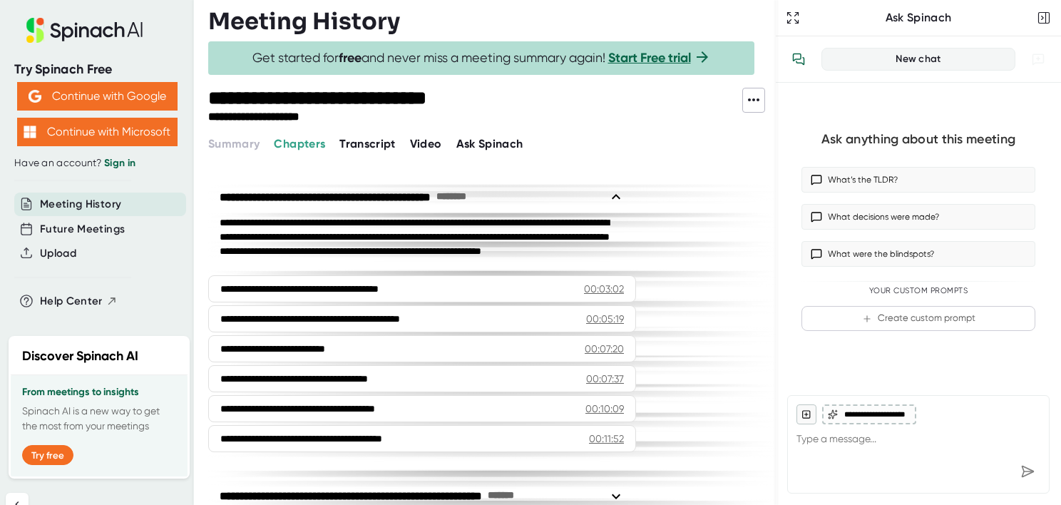
click at [383, 143] on span "Transcript" at bounding box center [368, 144] width 56 height 14
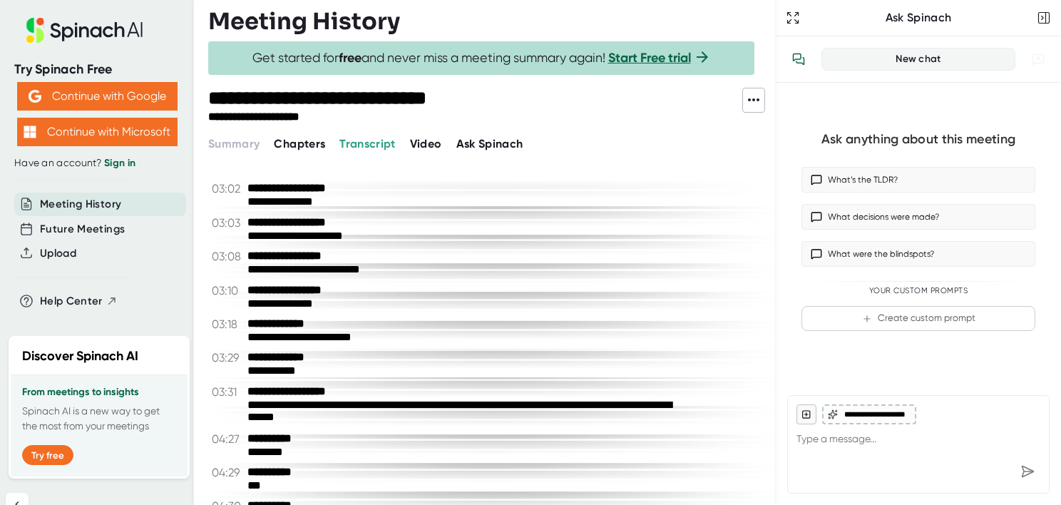
click at [422, 146] on span "Video" at bounding box center [426, 144] width 32 height 14
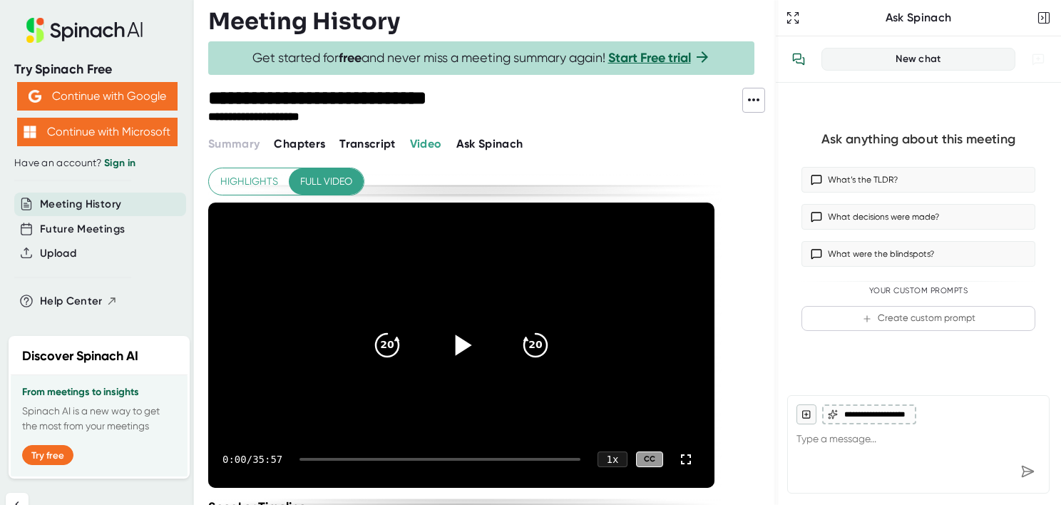
click at [464, 344] on icon at bounding box center [464, 345] width 16 height 21
click at [534, 340] on icon "20" at bounding box center [536, 345] width 36 height 36
click at [540, 337] on icon "20" at bounding box center [536, 345] width 36 height 36
click at [535, 342] on icon "20" at bounding box center [536, 345] width 36 height 36
click at [588, 300] on video at bounding box center [461, 345] width 506 height 285
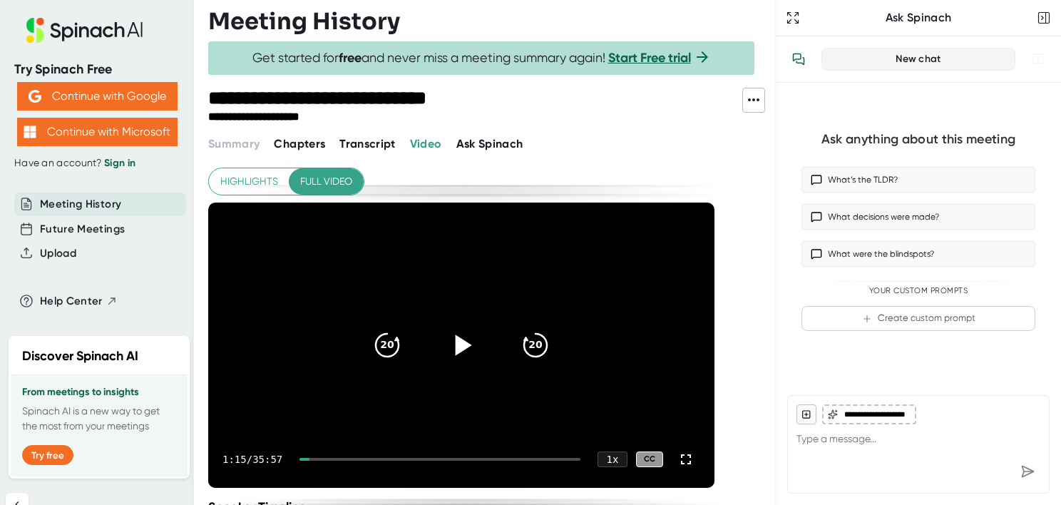
click at [464, 339] on icon at bounding box center [462, 345] width 36 height 36
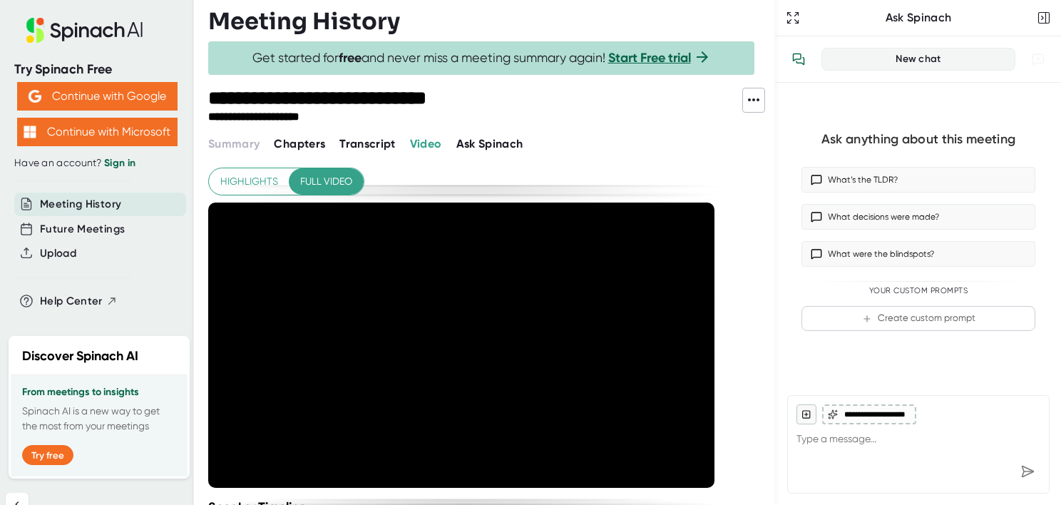
click at [611, 171] on div "**********" at bounding box center [463, 417] width 510 height 499
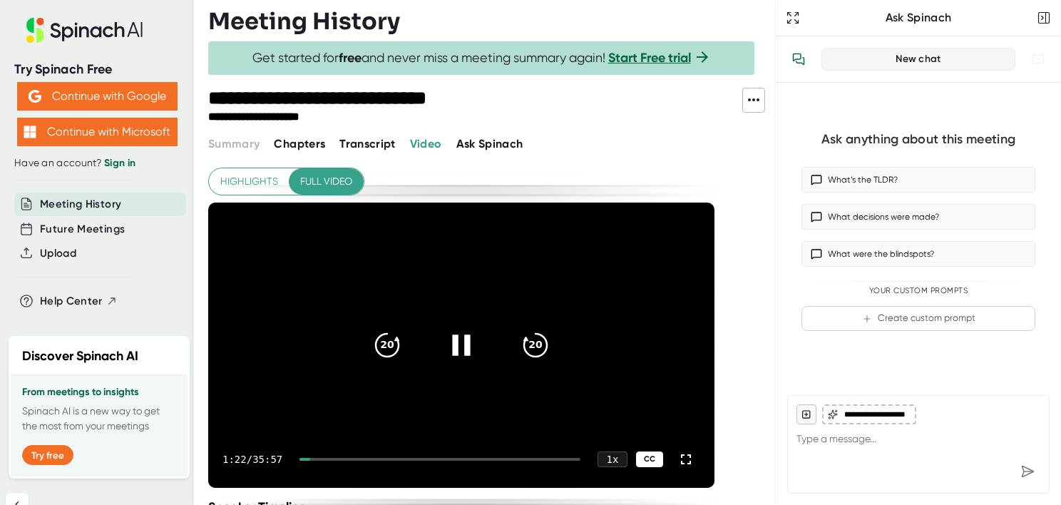
click at [648, 457] on div "CC" at bounding box center [649, 460] width 27 height 16
click at [539, 343] on icon "20" at bounding box center [536, 345] width 36 height 36
click at [537, 345] on icon "20" at bounding box center [536, 345] width 36 height 36
click at [537, 344] on icon "20" at bounding box center [536, 345] width 36 height 36
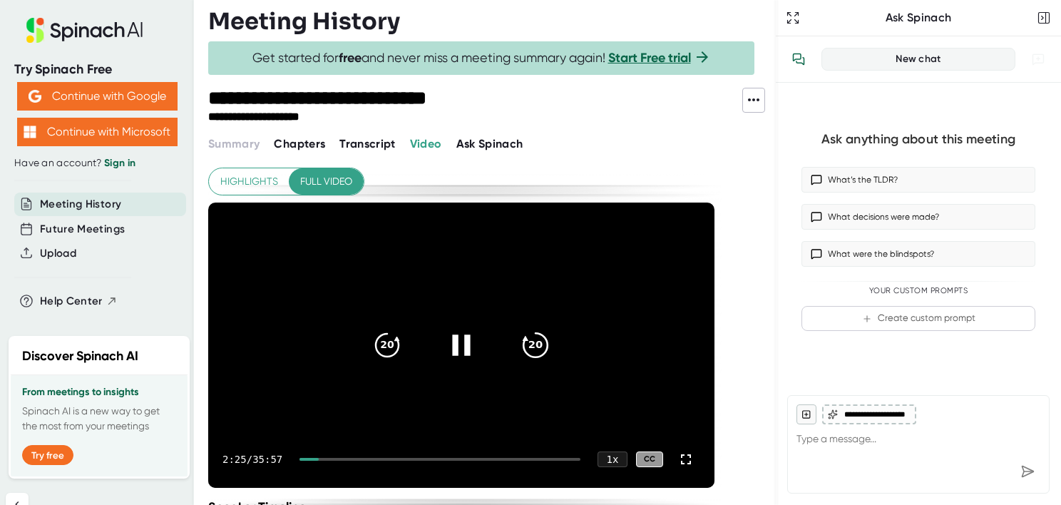
click at [537, 344] on icon "20" at bounding box center [536, 345] width 36 height 36
click at [464, 340] on icon at bounding box center [462, 345] width 36 height 36
click at [463, 344] on icon at bounding box center [464, 345] width 16 height 21
click at [469, 342] on icon at bounding box center [461, 345] width 18 height 21
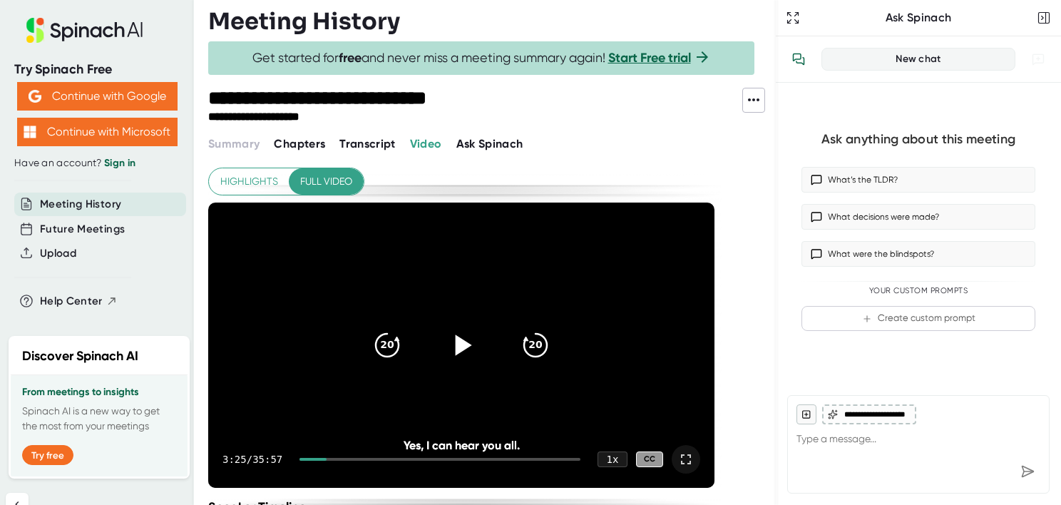
click at [686, 456] on icon at bounding box center [686, 459] width 17 height 17
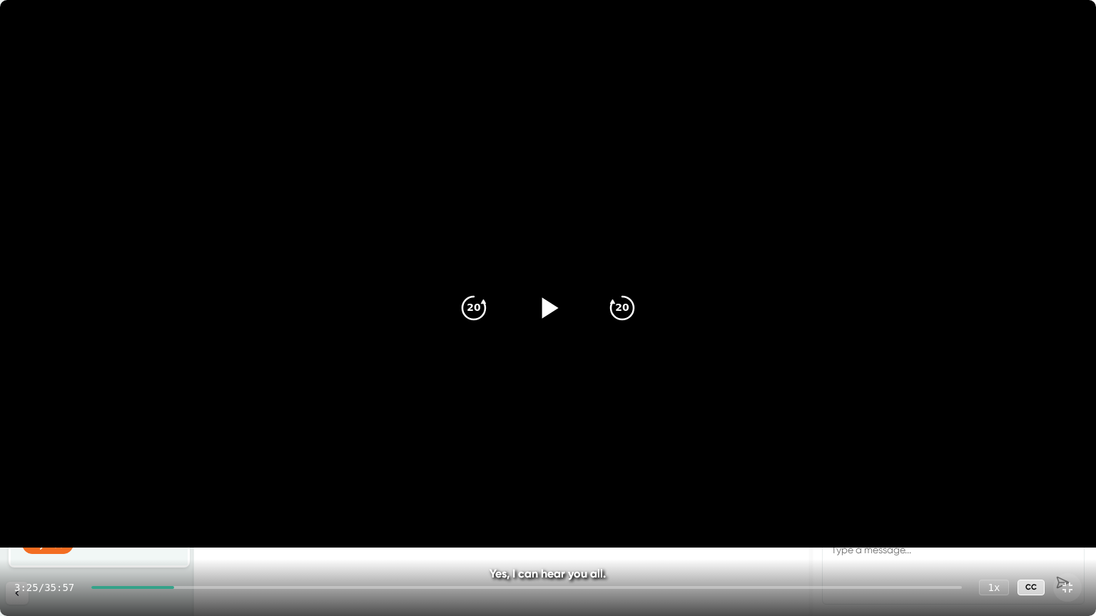
click at [1061, 28] on video at bounding box center [548, 274] width 1096 height 548
click at [1061, 504] on icon at bounding box center [1067, 588] width 10 height 10
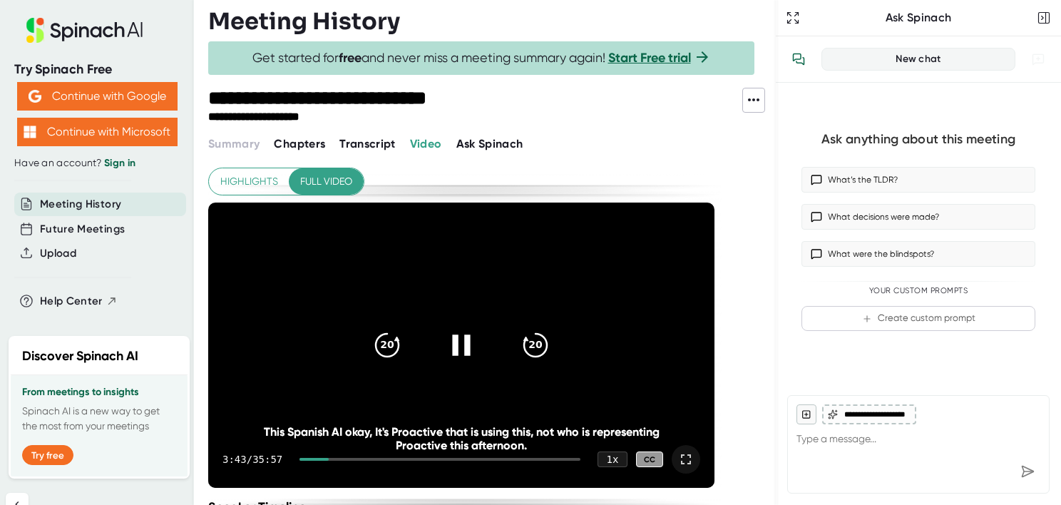
click at [462, 342] on icon at bounding box center [462, 345] width 36 height 36
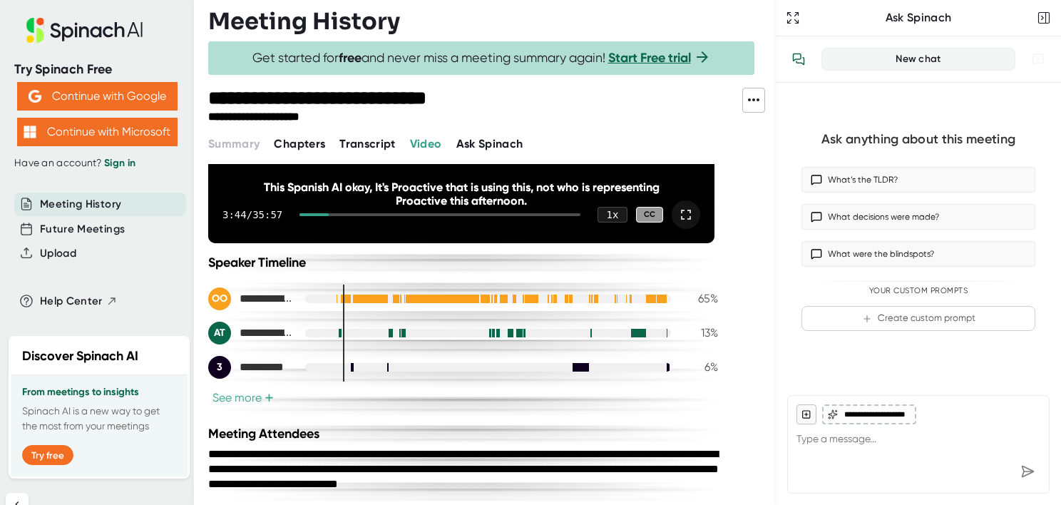
scroll to position [245, 0]
click at [270, 396] on span "+" at bounding box center [269, 397] width 9 height 11
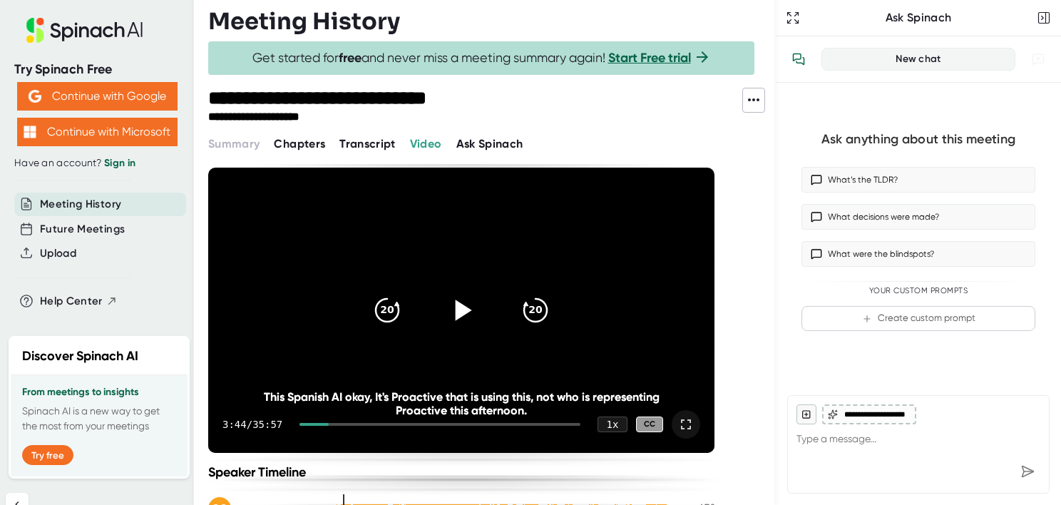
scroll to position [0, 0]
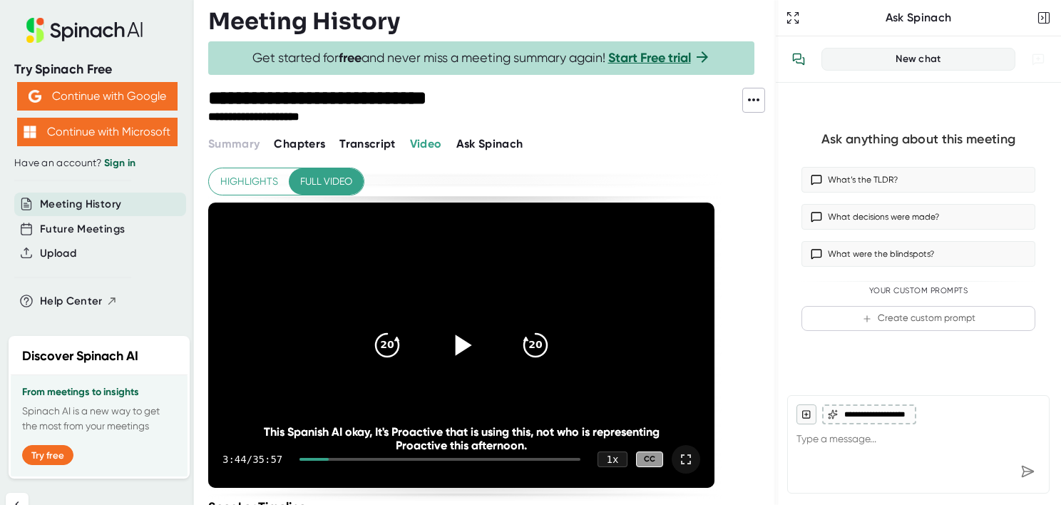
click at [313, 143] on span "Chapters" at bounding box center [299, 144] width 51 height 14
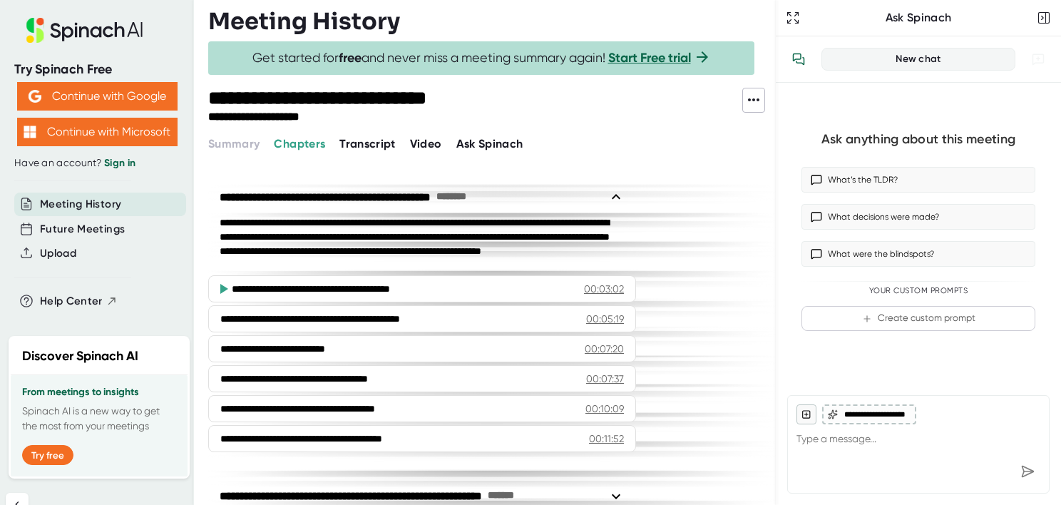
click at [357, 144] on span "Transcript" at bounding box center [368, 144] width 56 height 14
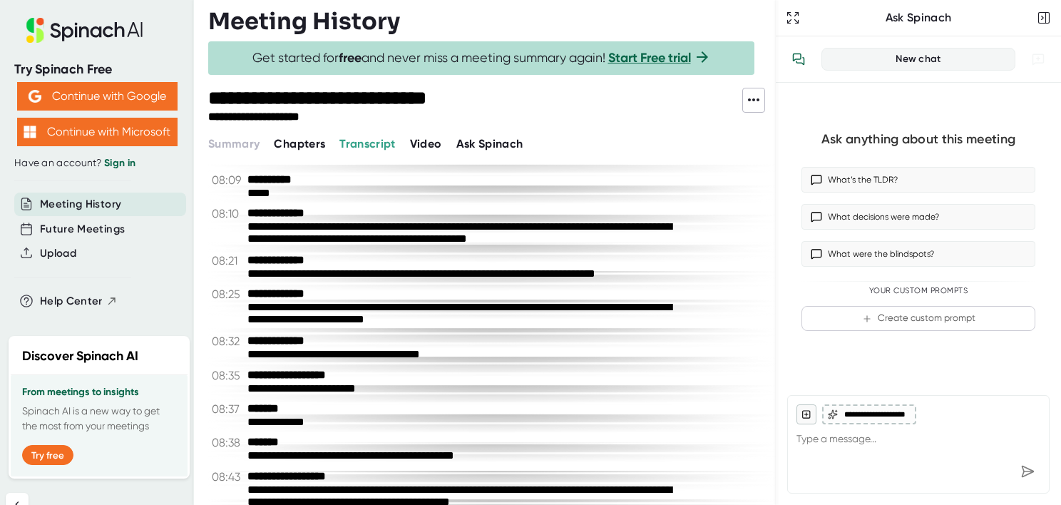
scroll to position [1070, 0]
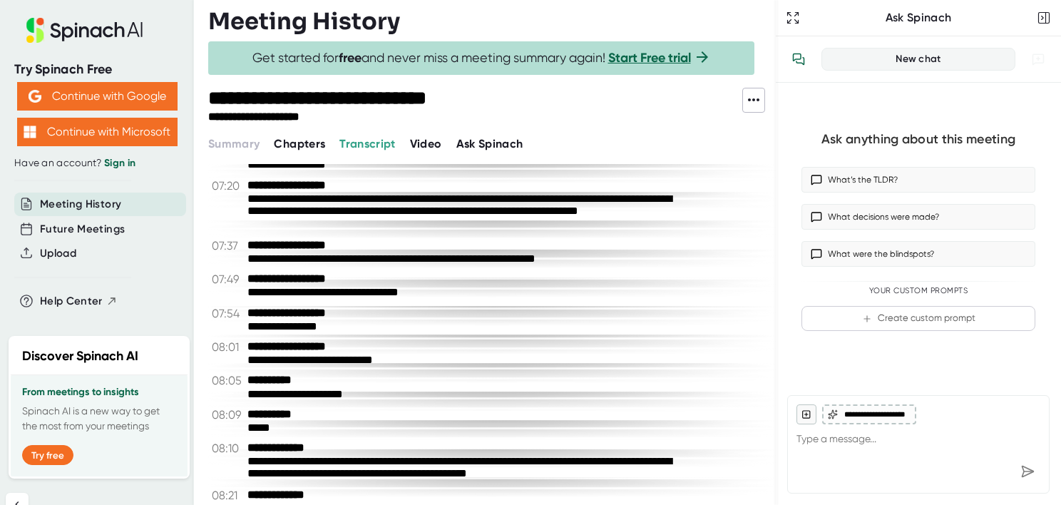
click at [434, 143] on span "Video" at bounding box center [426, 144] width 32 height 14
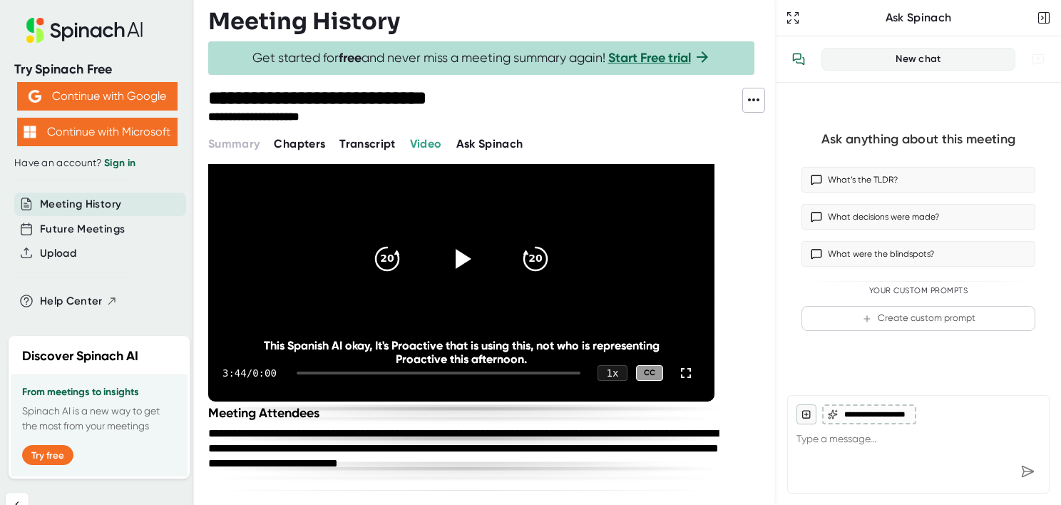
scroll to position [277, 0]
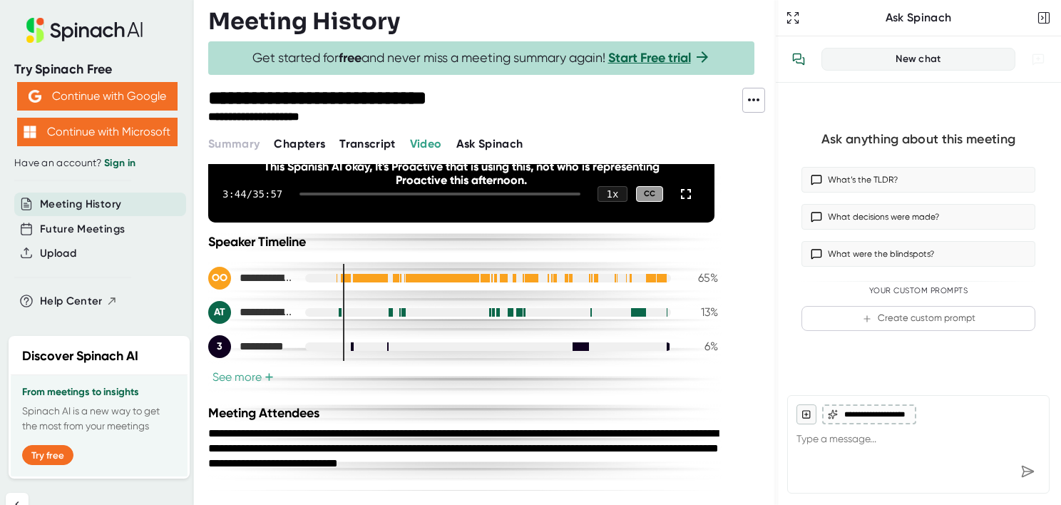
click at [485, 143] on span "Ask Spinach" at bounding box center [490, 144] width 67 height 14
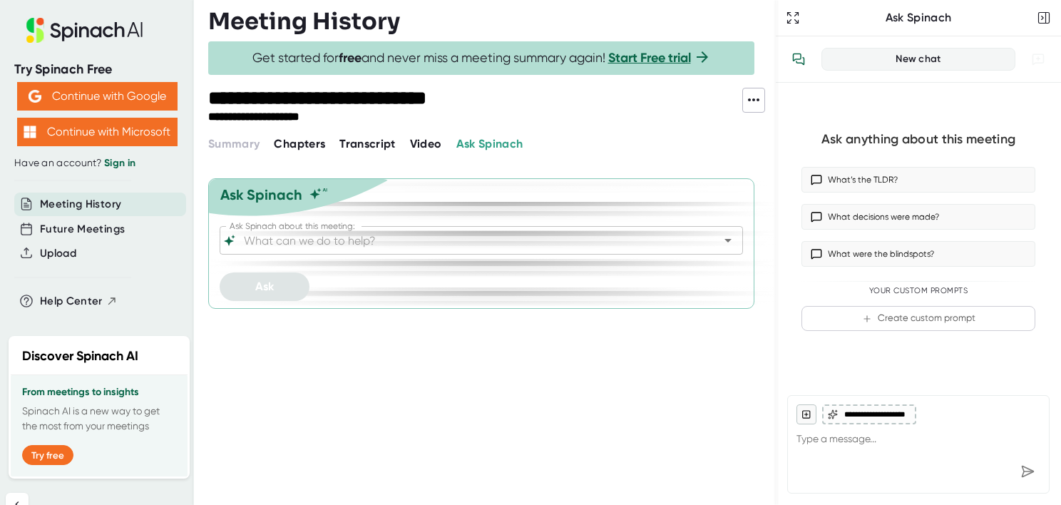
click at [422, 143] on span "Video" at bounding box center [426, 144] width 32 height 14
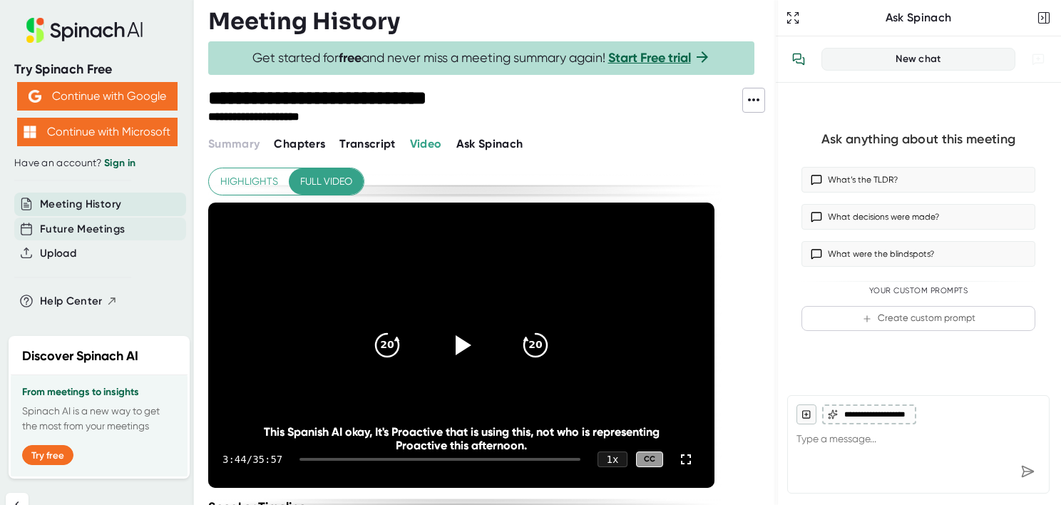
click at [106, 228] on span "Future Meetings" at bounding box center [82, 229] width 85 height 16
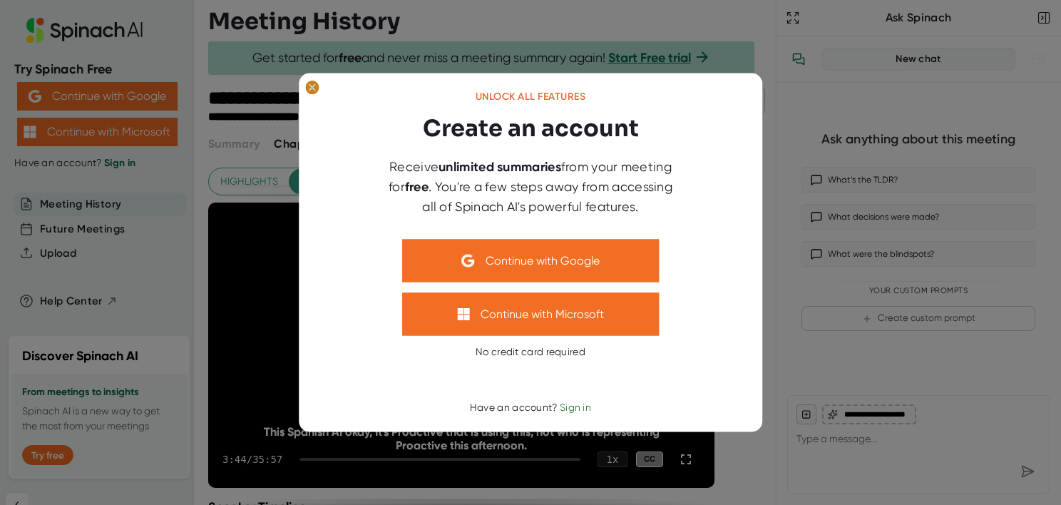
click at [310, 83] on ellipse at bounding box center [312, 88] width 14 height 14
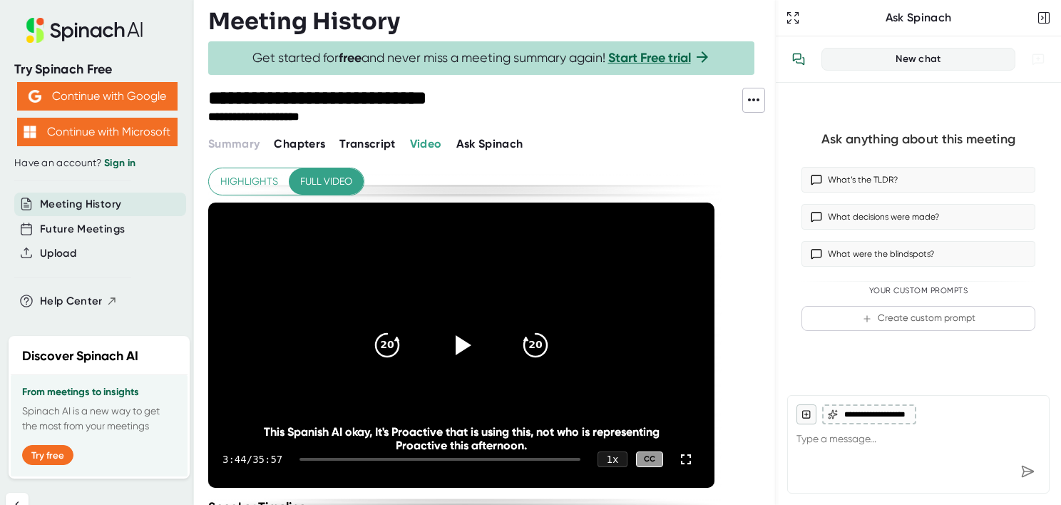
click at [88, 203] on span "Meeting History" at bounding box center [80, 204] width 81 height 16
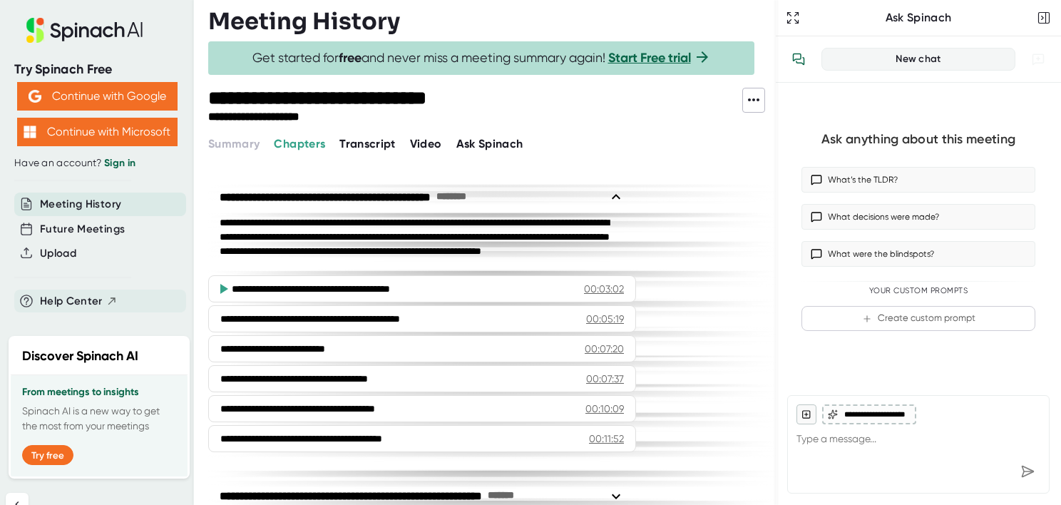
click at [74, 305] on span "Help Center" at bounding box center [71, 301] width 63 height 16
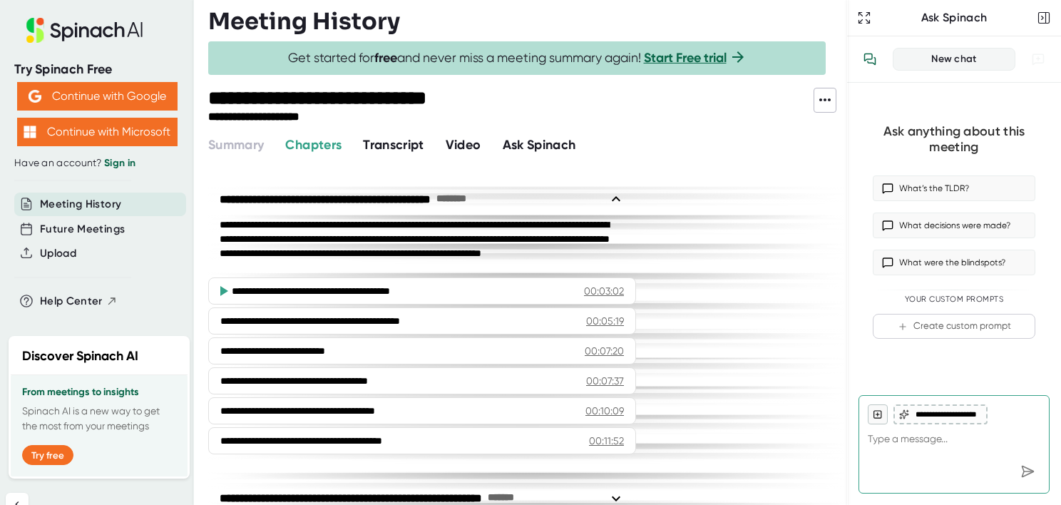
drag, startPoint x: 777, startPoint y: 158, endPoint x: 882, endPoint y: 140, distance: 106.4
click at [882, 140] on div "**********" at bounding box center [954, 252] width 214 height 505
click at [310, 141] on span "Chapters" at bounding box center [313, 145] width 56 height 16
click at [384, 143] on span "Transcript" at bounding box center [393, 145] width 61 height 16
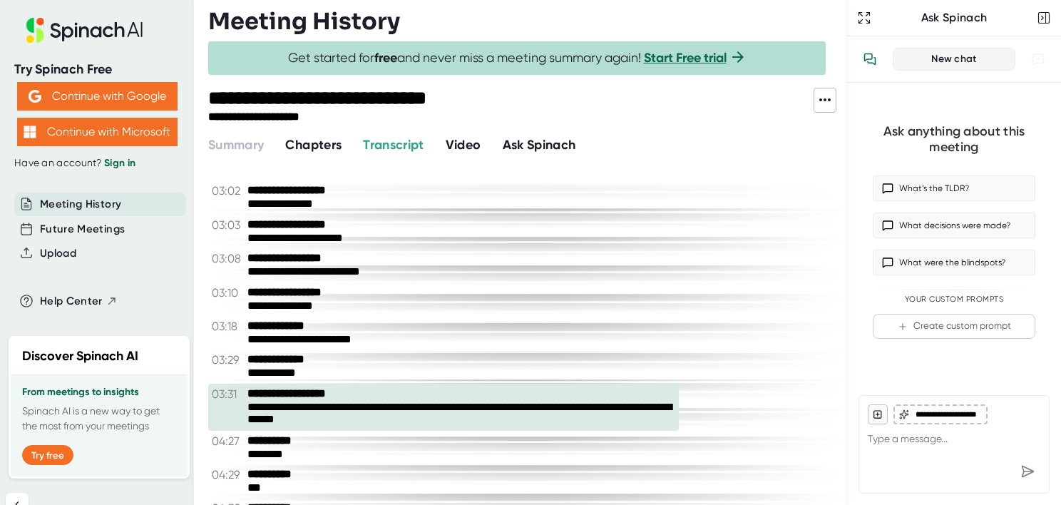
click at [465, 144] on span "Video" at bounding box center [464, 145] width 36 height 16
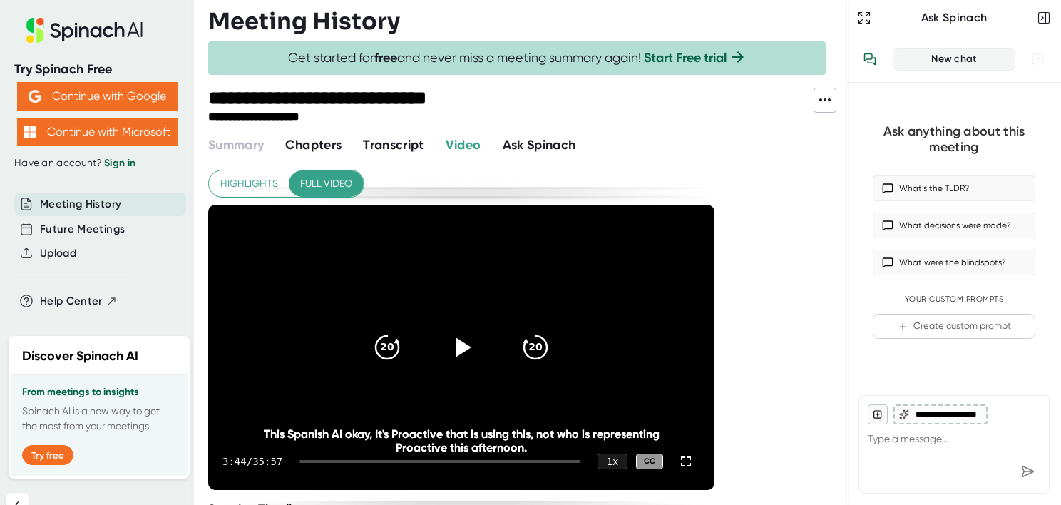
click at [554, 143] on span "Ask Spinach" at bounding box center [539, 145] width 73 height 16
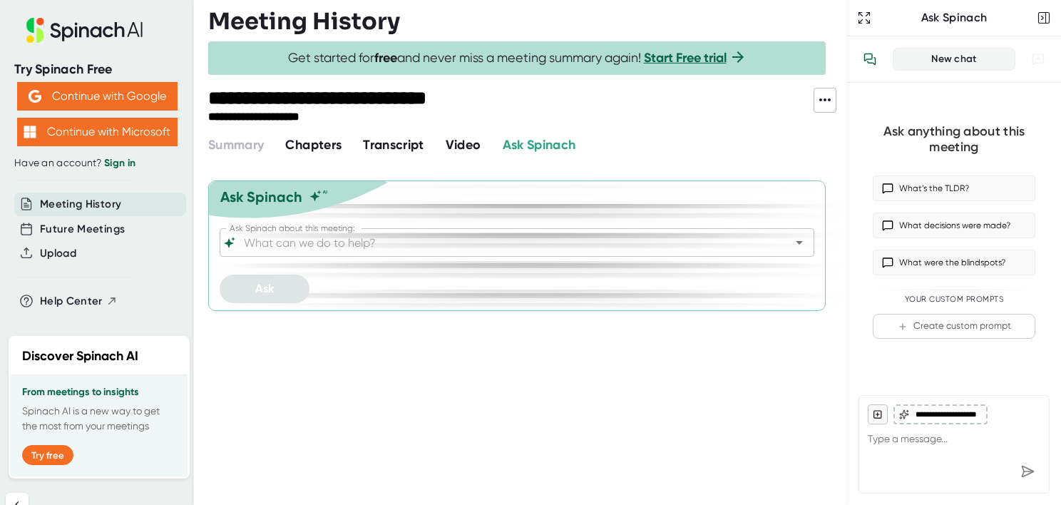
click at [465, 142] on span "Video" at bounding box center [464, 145] width 36 height 16
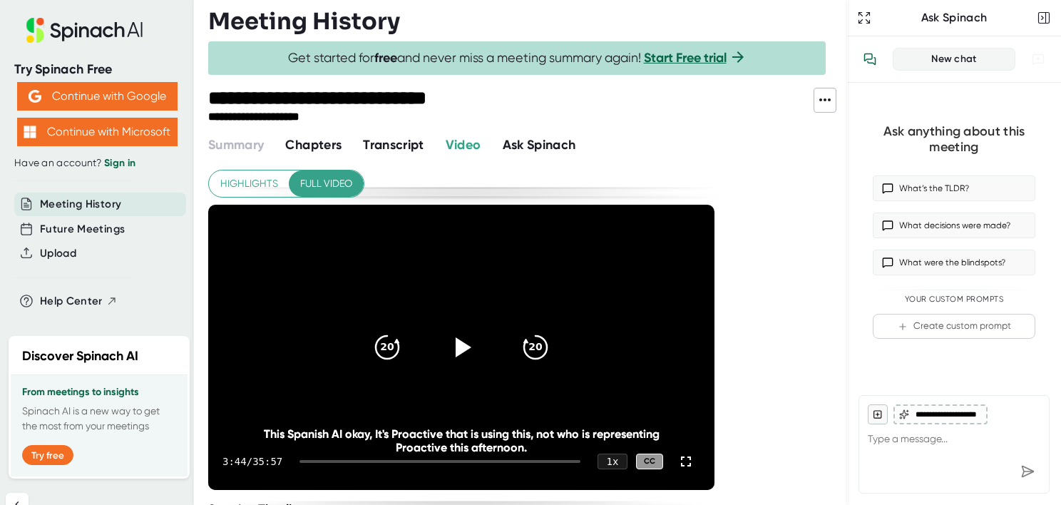
click at [381, 144] on span "Transcript" at bounding box center [393, 145] width 61 height 16
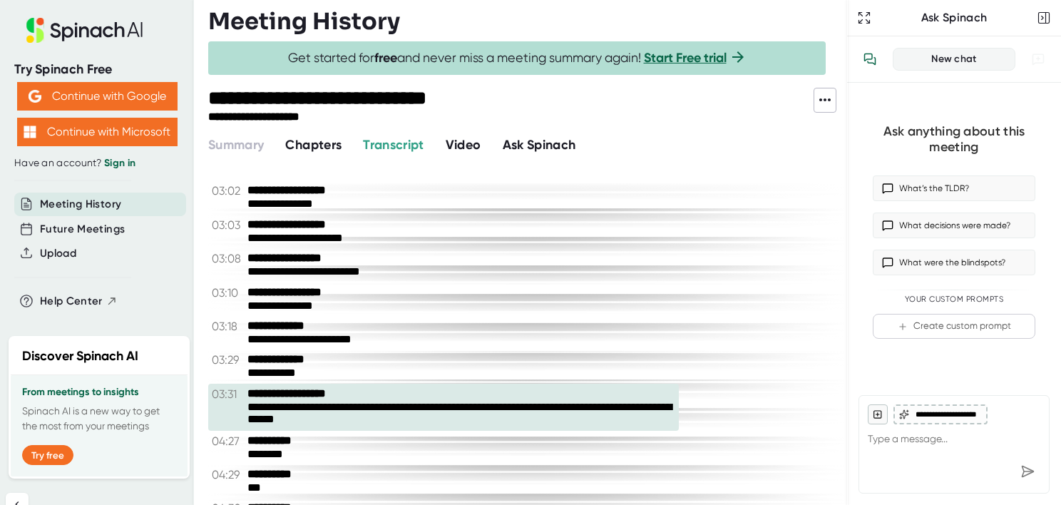
click at [317, 142] on span "Chapters" at bounding box center [313, 145] width 56 height 16
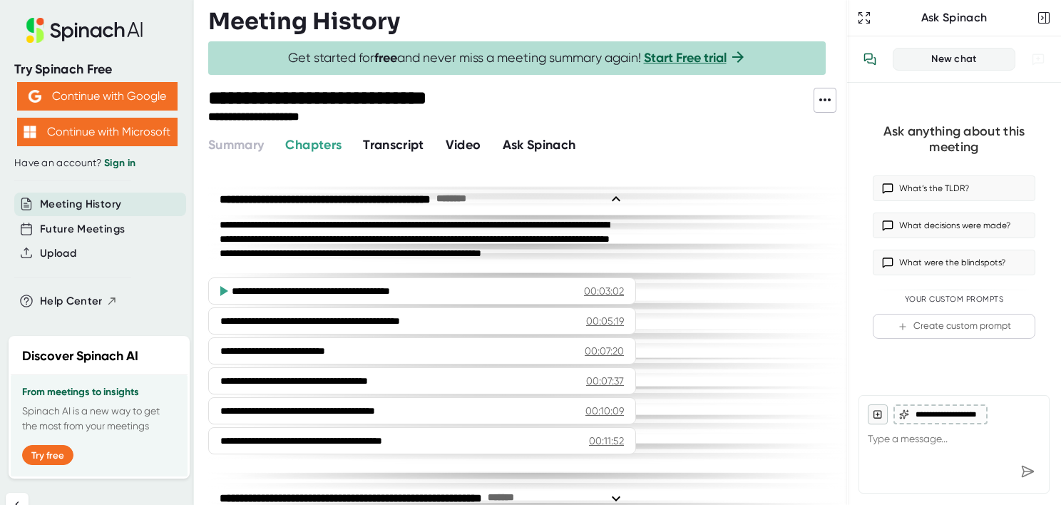
click at [224, 288] on icon at bounding box center [223, 290] width 17 height 17
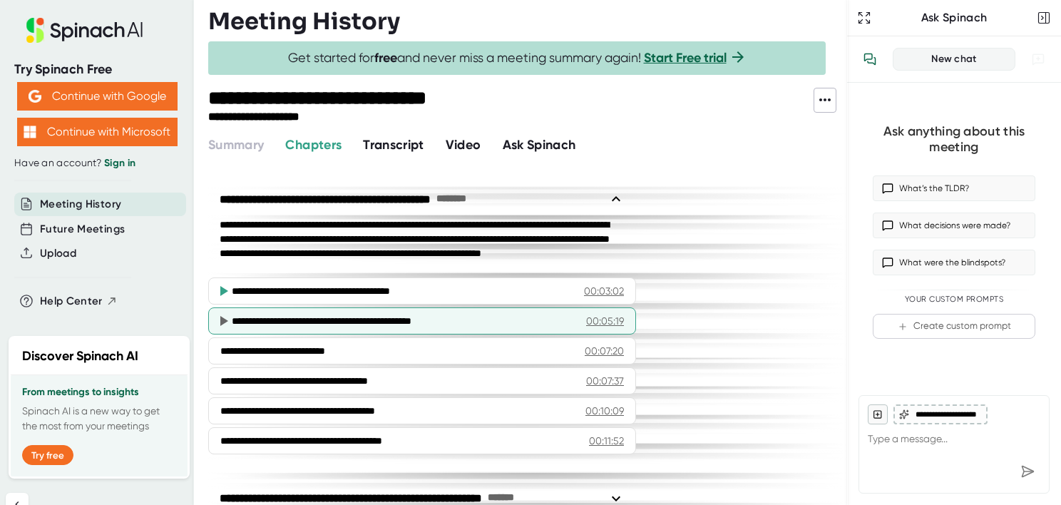
click at [224, 320] on icon at bounding box center [224, 321] width 8 height 10
click at [467, 314] on div "**********" at bounding box center [404, 321] width 344 height 14
click at [601, 320] on div "00:05:19" at bounding box center [605, 321] width 38 height 14
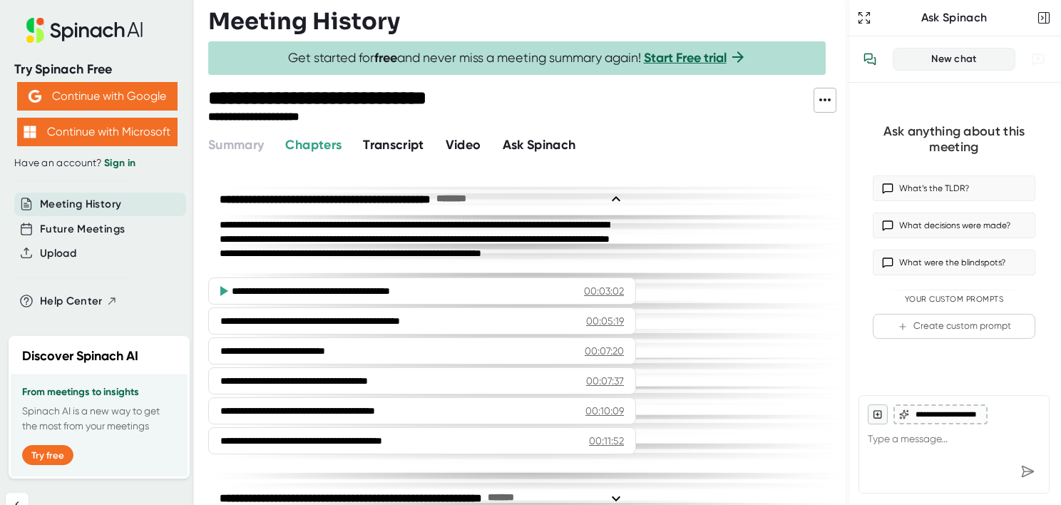
click at [609, 282] on div "**********" at bounding box center [422, 290] width 428 height 27
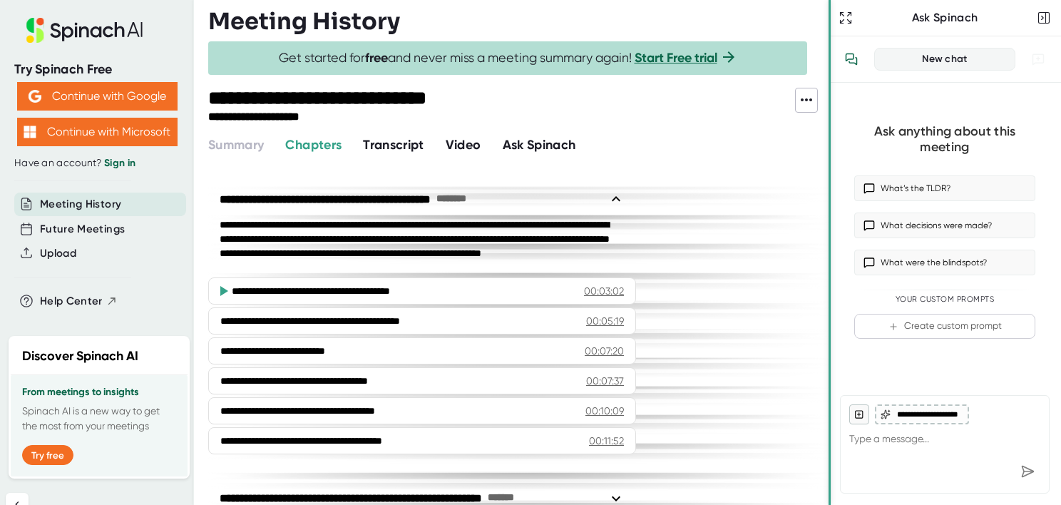
drag, startPoint x: 845, startPoint y: 218, endPoint x: 827, endPoint y: 297, distance: 82.0
click at [829, 297] on div at bounding box center [830, 252] width 2 height 505
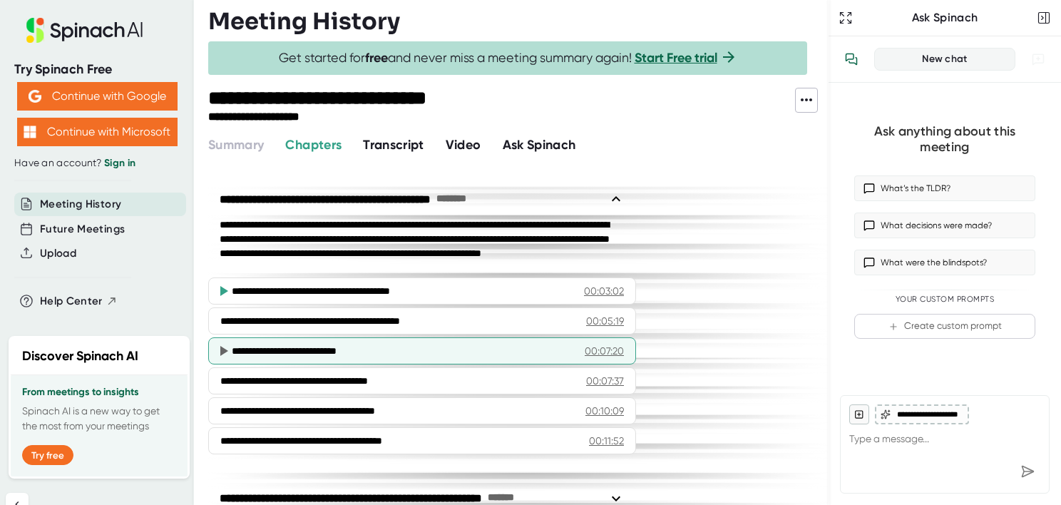
click at [607, 351] on div "00:07:20" at bounding box center [604, 351] width 39 height 14
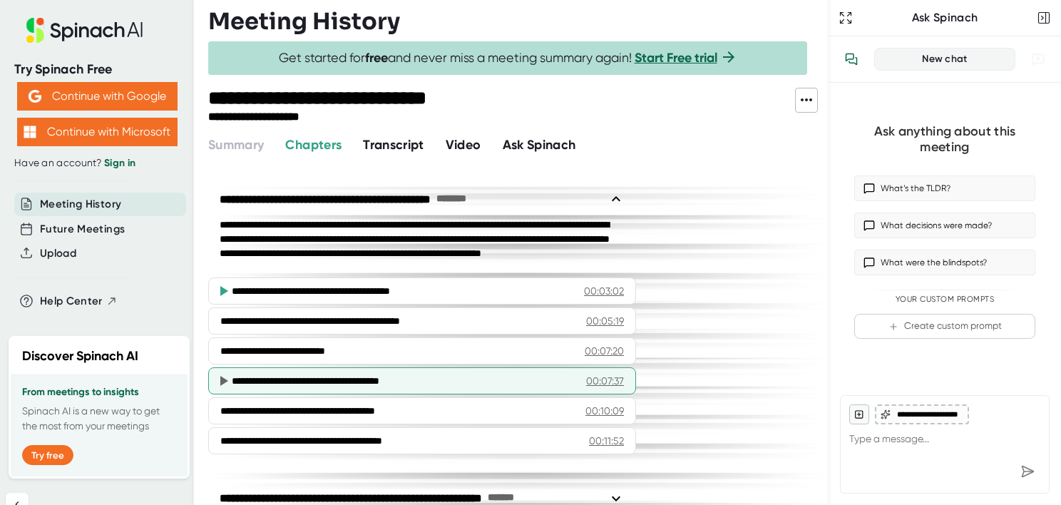
click at [601, 383] on div "00:07:37" at bounding box center [605, 381] width 38 height 14
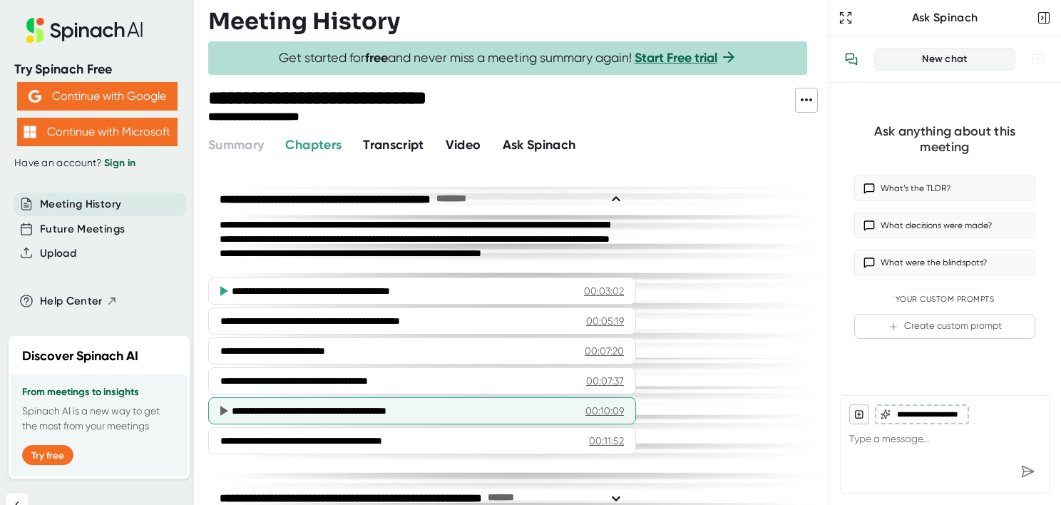
click at [393, 408] on div "**********" at bounding box center [403, 411] width 343 height 14
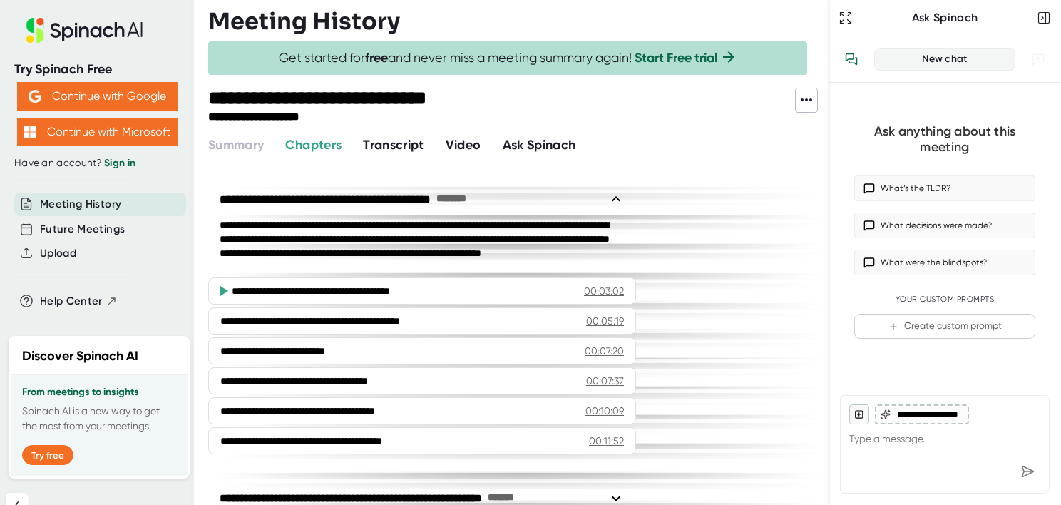
click at [396, 141] on span "Transcript" at bounding box center [393, 145] width 61 height 16
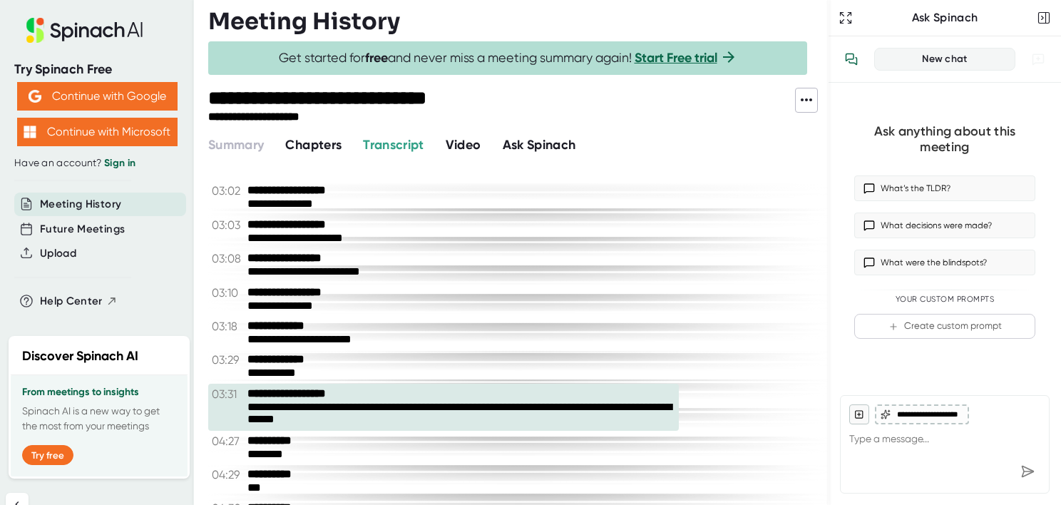
click at [469, 145] on span "Video" at bounding box center [464, 145] width 36 height 16
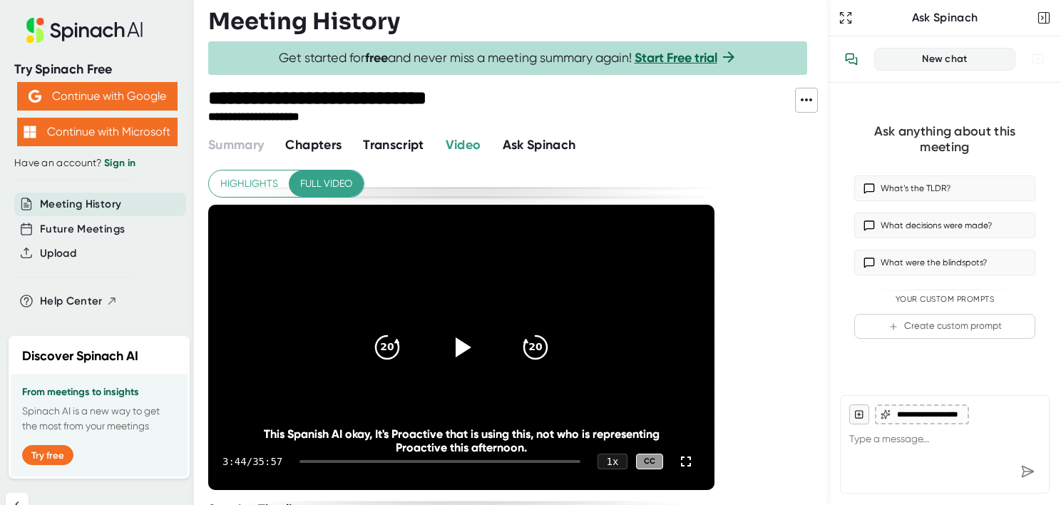
click at [520, 143] on span "Ask Spinach" at bounding box center [539, 145] width 73 height 16
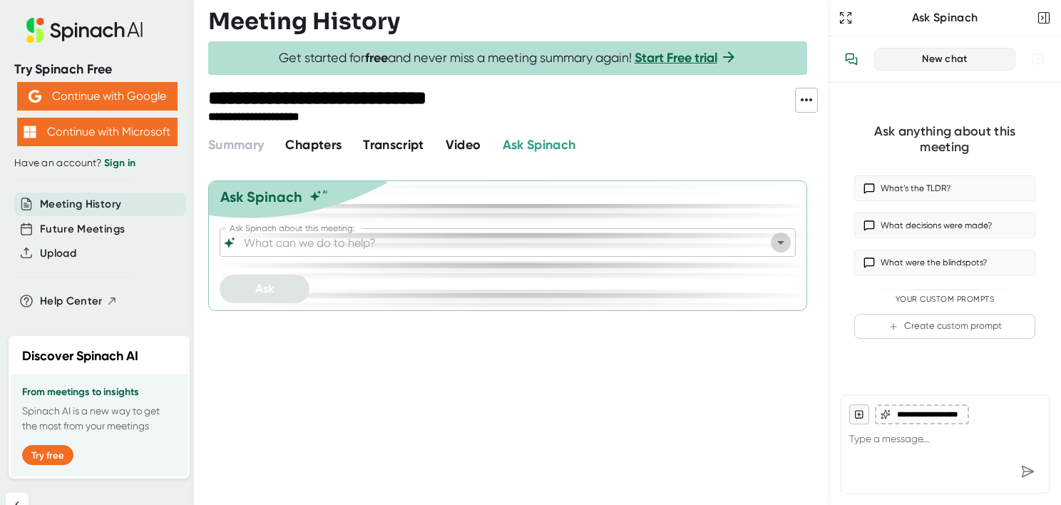
click at [778, 242] on icon "Open" at bounding box center [781, 243] width 7 height 4
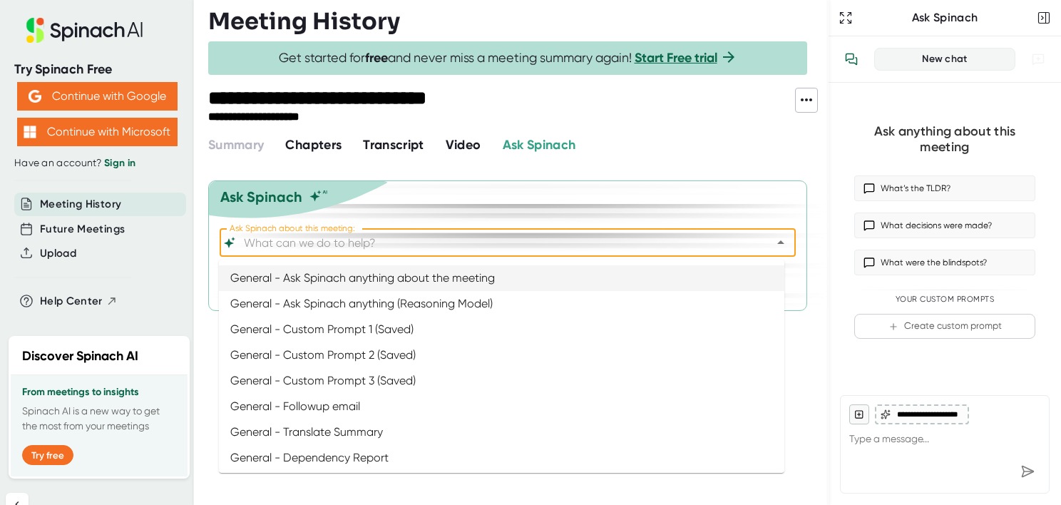
click at [355, 276] on li "General - Ask Spinach anything about the meeting" at bounding box center [502, 278] width 566 height 26
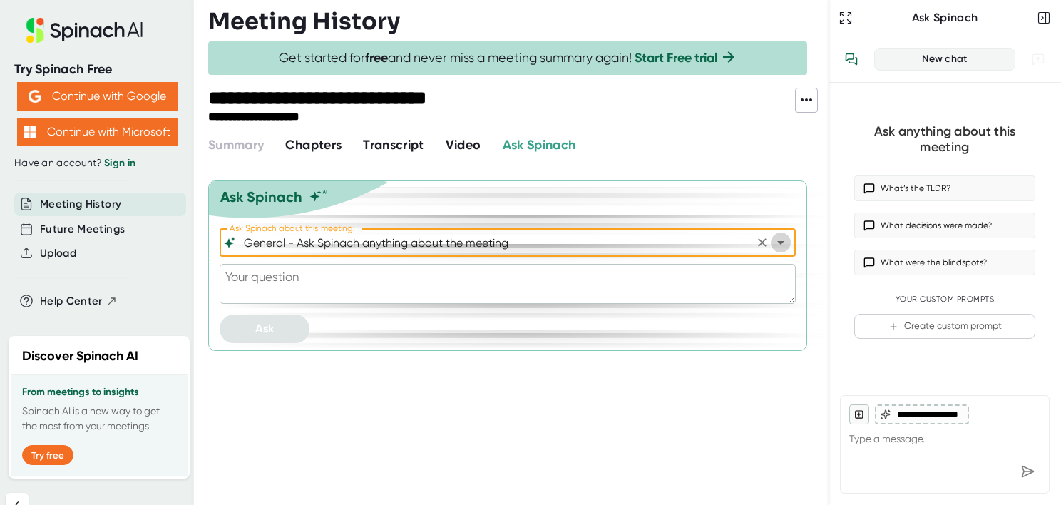
click at [778, 243] on icon "Open" at bounding box center [781, 243] width 7 height 4
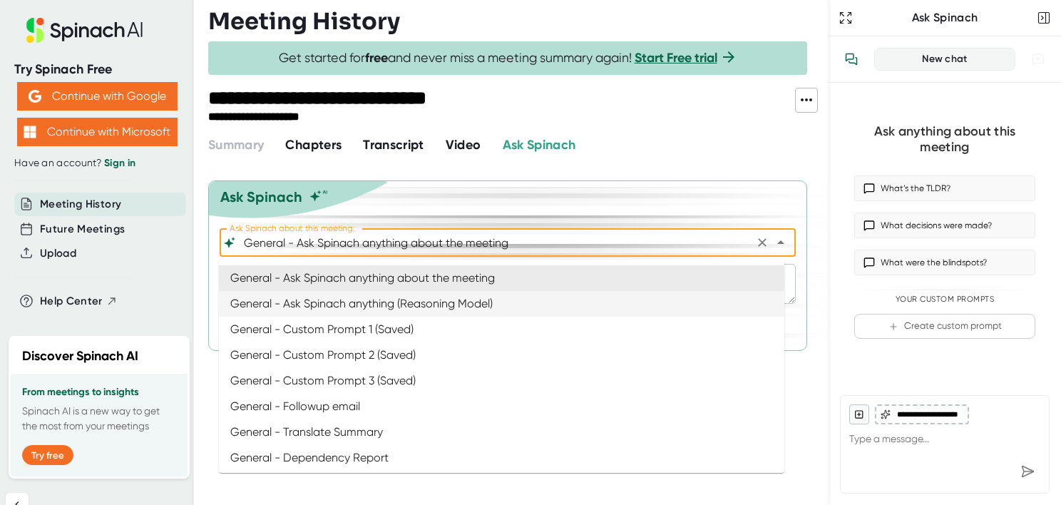
click at [439, 300] on li "General - Ask Spinach anything (Reasoning Model)" at bounding box center [502, 304] width 566 height 26
type input "General - Ask Spinach anything (Reasoning Model)"
type textarea "x"
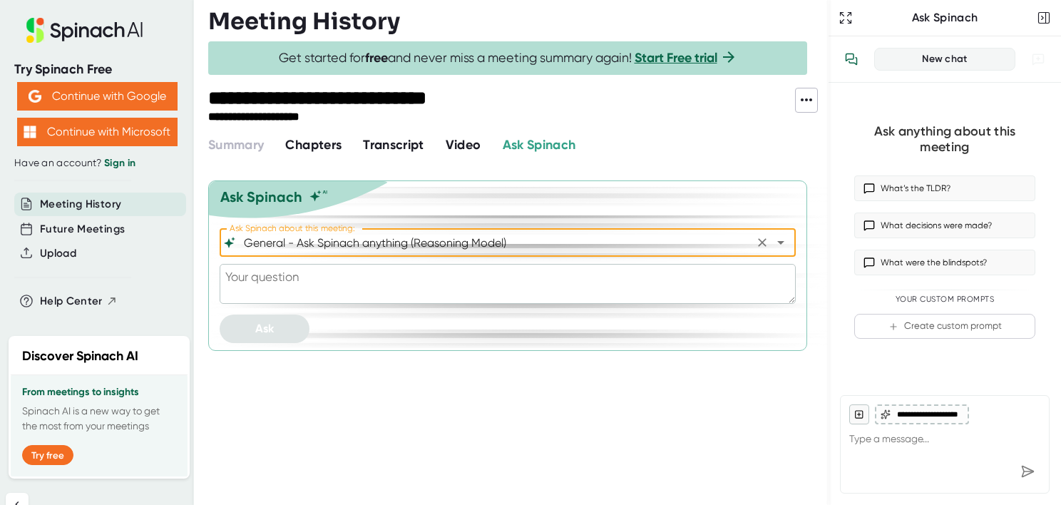
click at [773, 235] on icon "Open" at bounding box center [781, 242] width 17 height 17
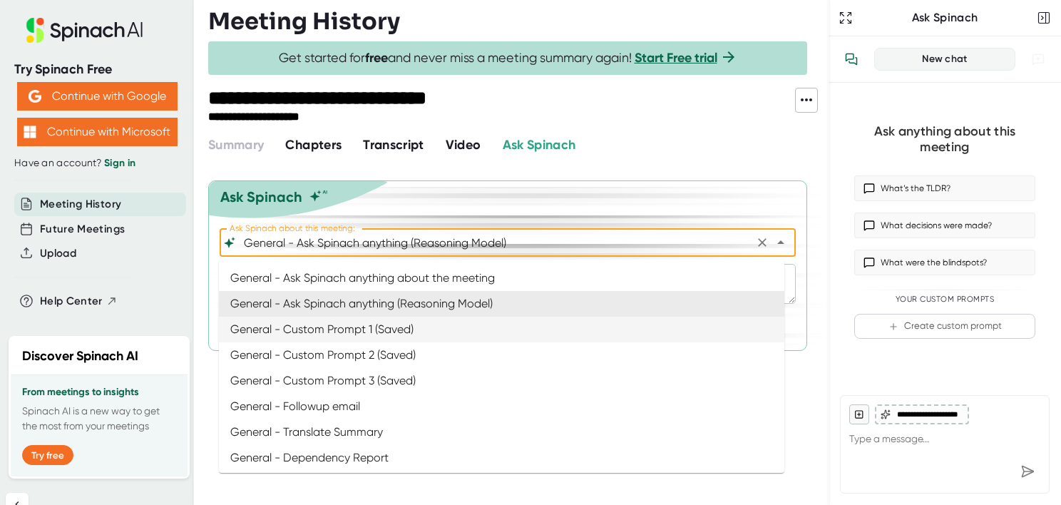
click at [323, 325] on li "General - Custom Prompt 1 (Saved)" at bounding box center [502, 330] width 566 height 26
type input "General - Custom Prompt 1 (Saved)"
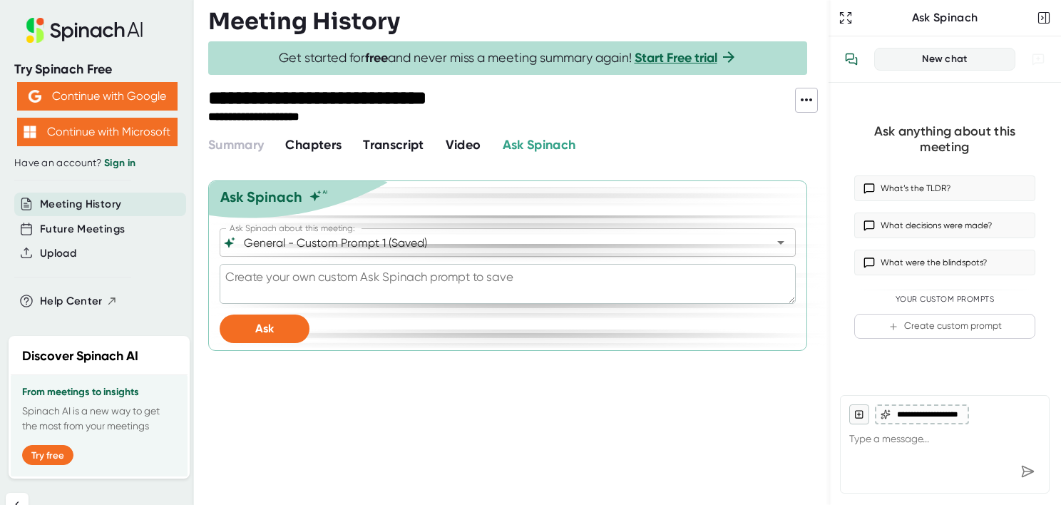
type textarea "x"
